Goal: Information Seeking & Learning: Learn about a topic

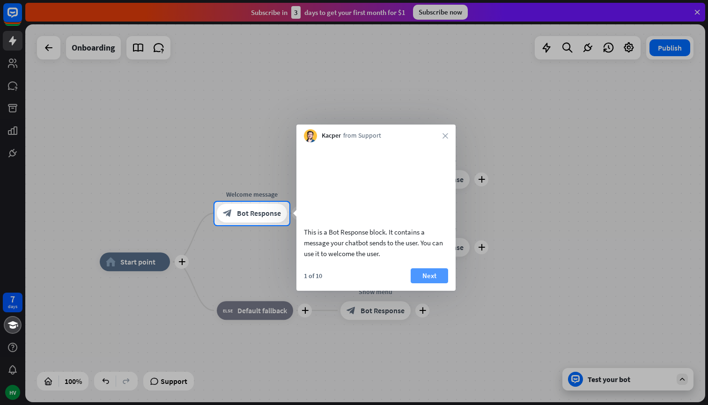
click at [436, 283] on button "Next" at bounding box center [429, 275] width 37 height 15
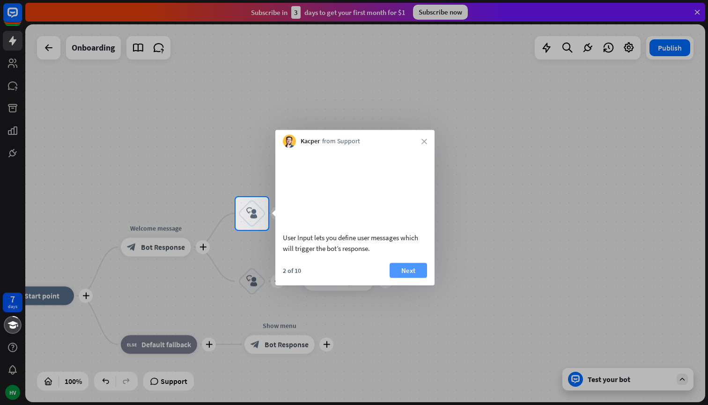
click at [411, 278] on button "Next" at bounding box center [408, 270] width 37 height 15
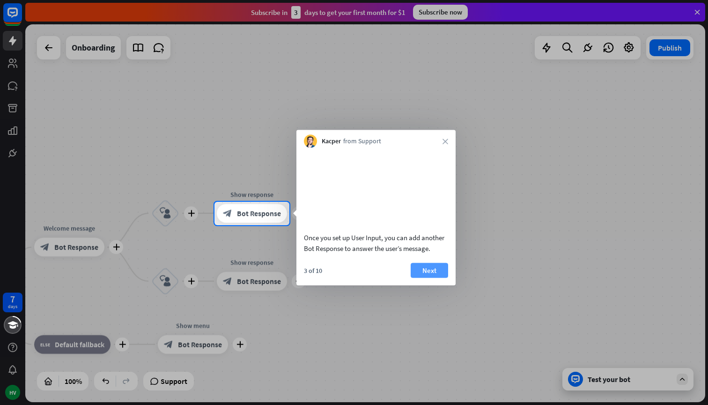
click at [419, 278] on button "Next" at bounding box center [429, 270] width 37 height 15
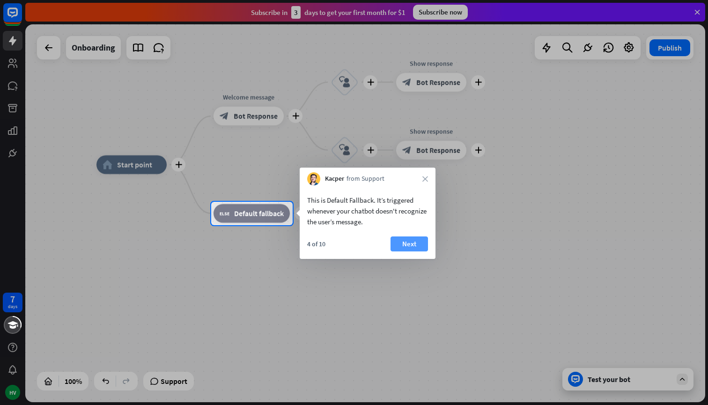
click at [416, 245] on button "Next" at bounding box center [409, 244] width 37 height 15
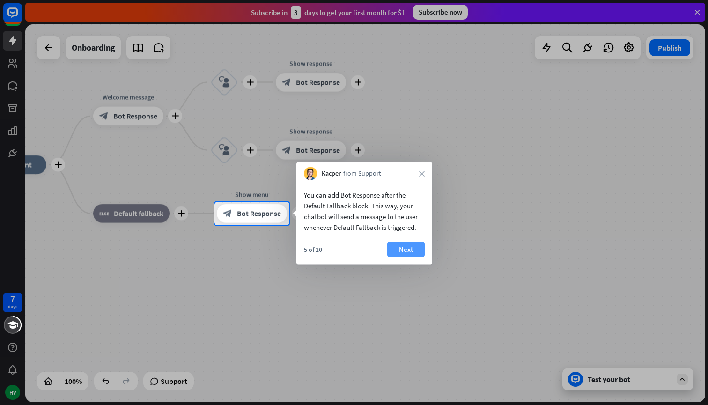
click at [411, 250] on button "Next" at bounding box center [405, 249] width 37 height 15
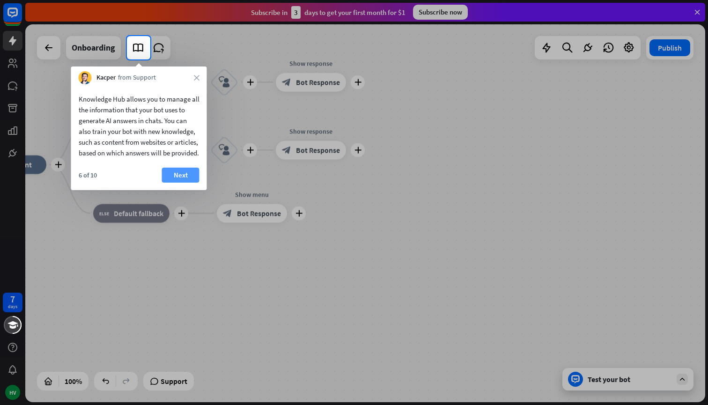
click at [182, 182] on button "Next" at bounding box center [180, 175] width 37 height 15
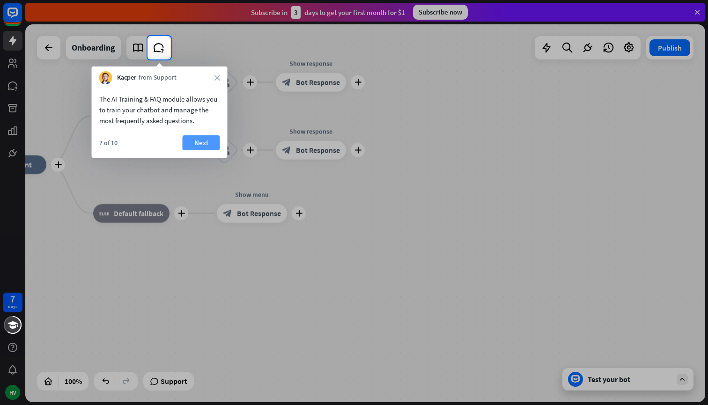
click at [209, 142] on button "Next" at bounding box center [201, 142] width 37 height 15
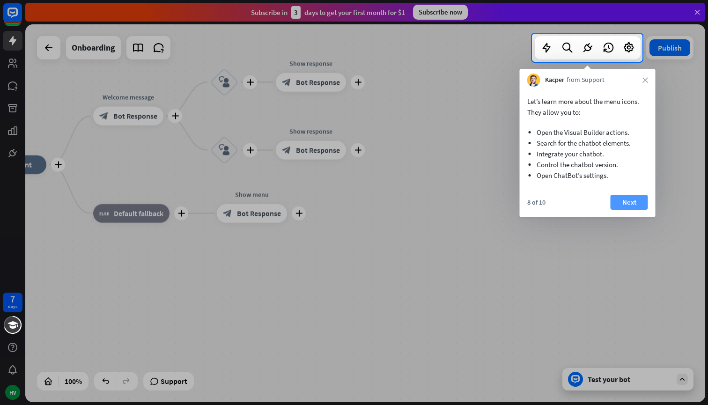
click at [637, 205] on button "Next" at bounding box center [629, 202] width 37 height 15
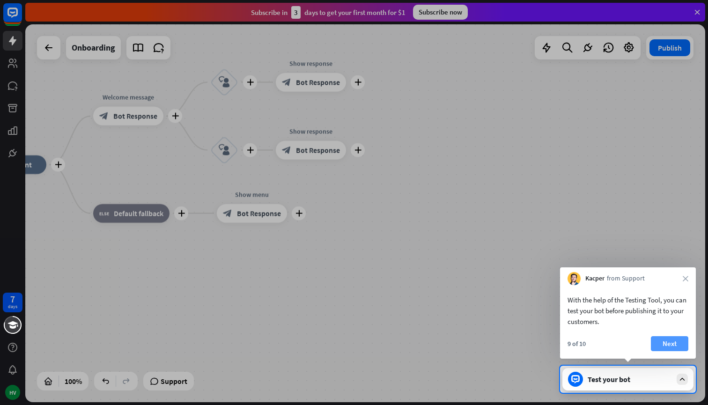
click at [673, 345] on button "Next" at bounding box center [669, 343] width 37 height 15
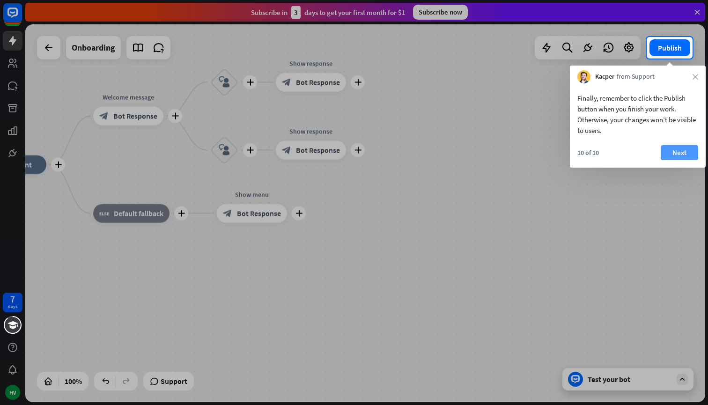
click at [683, 149] on button "Next" at bounding box center [679, 152] width 37 height 15
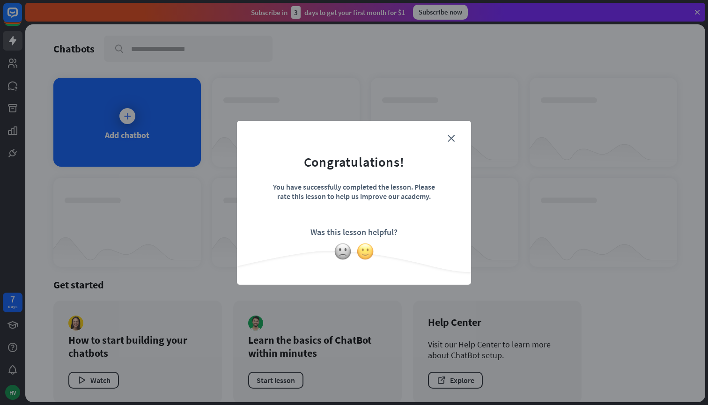
click at [370, 258] on img at bounding box center [365, 252] width 18 height 18
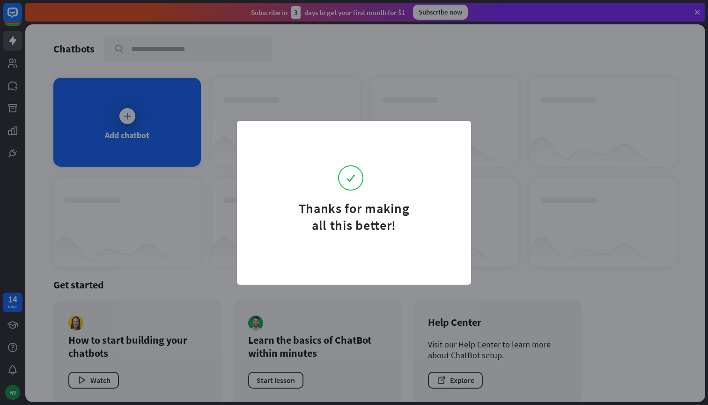
click at [547, 169] on div "Thanks for making all this better!" at bounding box center [354, 202] width 708 height 405
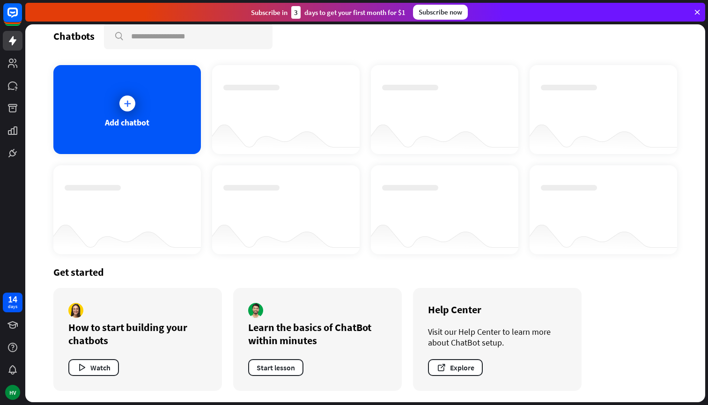
scroll to position [13, 0]
